Goal: Transaction & Acquisition: Download file/media

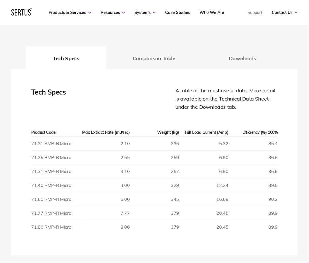
scroll to position [867, 0]
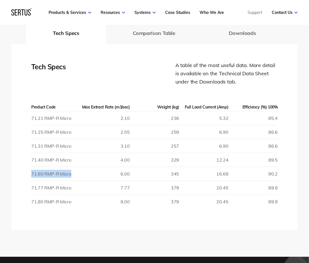
drag, startPoint x: 73, startPoint y: 152, endPoint x: 32, endPoint y: 152, distance: 41.0
click at [32, 167] on td "71.60 RMP-R Micro" at bounding box center [55, 174] width 49 height 14
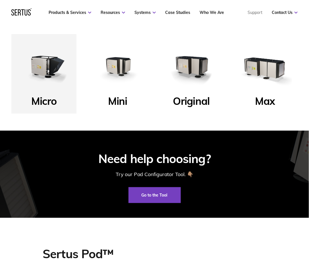
scroll to position [260, 0]
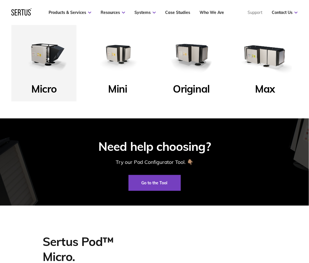
click at [48, 62] on img at bounding box center [44, 55] width 54 height 54
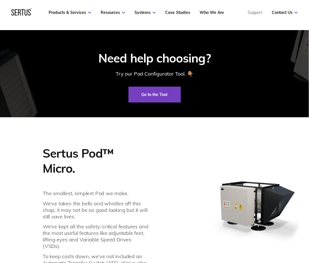
scroll to position [346, 0]
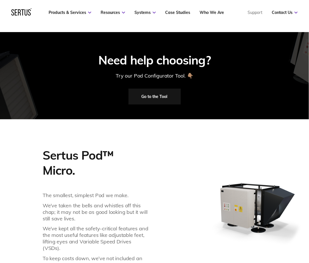
click at [153, 97] on link "Go to the Tool" at bounding box center [155, 97] width 52 height 16
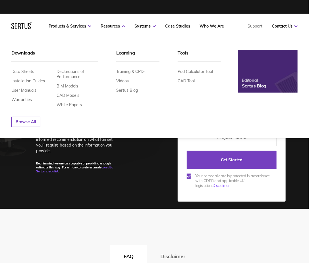
click at [24, 71] on link "Data Sheets" at bounding box center [22, 71] width 23 height 5
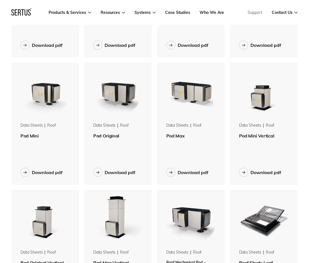
scroll to position [130, 0]
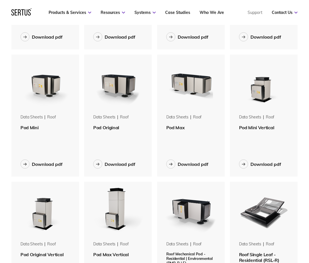
click at [28, 129] on span "Pod Mini" at bounding box center [29, 128] width 18 height 6
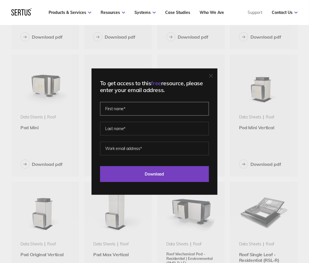
click at [148, 108] on input "text" at bounding box center [154, 109] width 109 height 14
click at [141, 149] on input "email" at bounding box center [154, 149] width 109 height 14
click at [123, 105] on input "text" at bounding box center [154, 109] width 109 height 14
type input "e"
type input "[PERSON_NAME]"
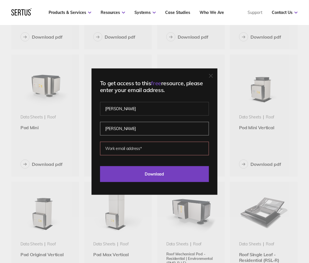
type input "[PERSON_NAME]"
type input "[PERSON_NAME][EMAIL_ADDRESS][PERSON_NAME][DOMAIN_NAME]"
click at [100, 166] on input "Download" at bounding box center [154, 174] width 109 height 16
